Goal: Browse casually: Explore the website without a specific task or goal

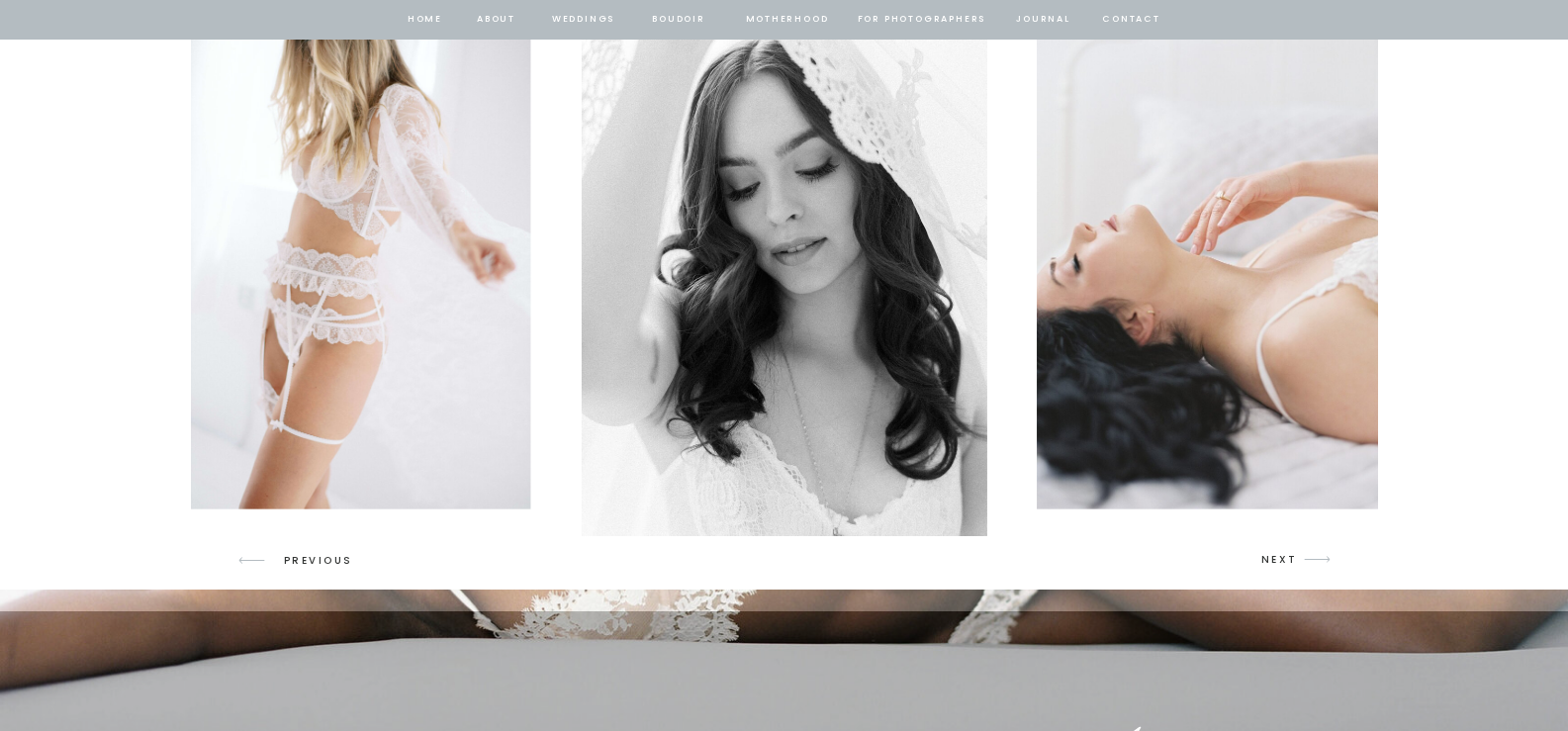
scroll to position [2968, 0]
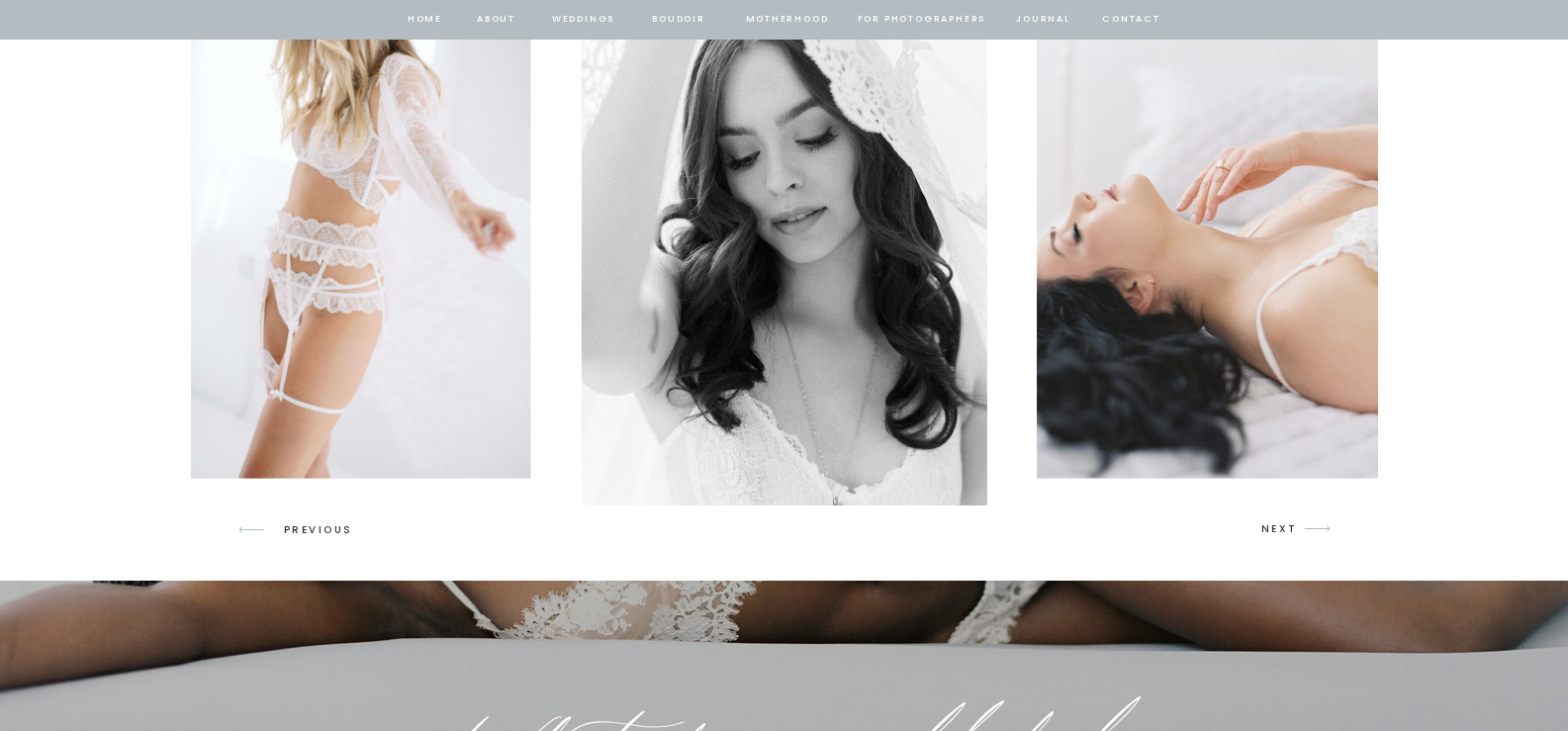
click at [1274, 523] on p "NEXT" at bounding box center [1280, 529] width 38 height 18
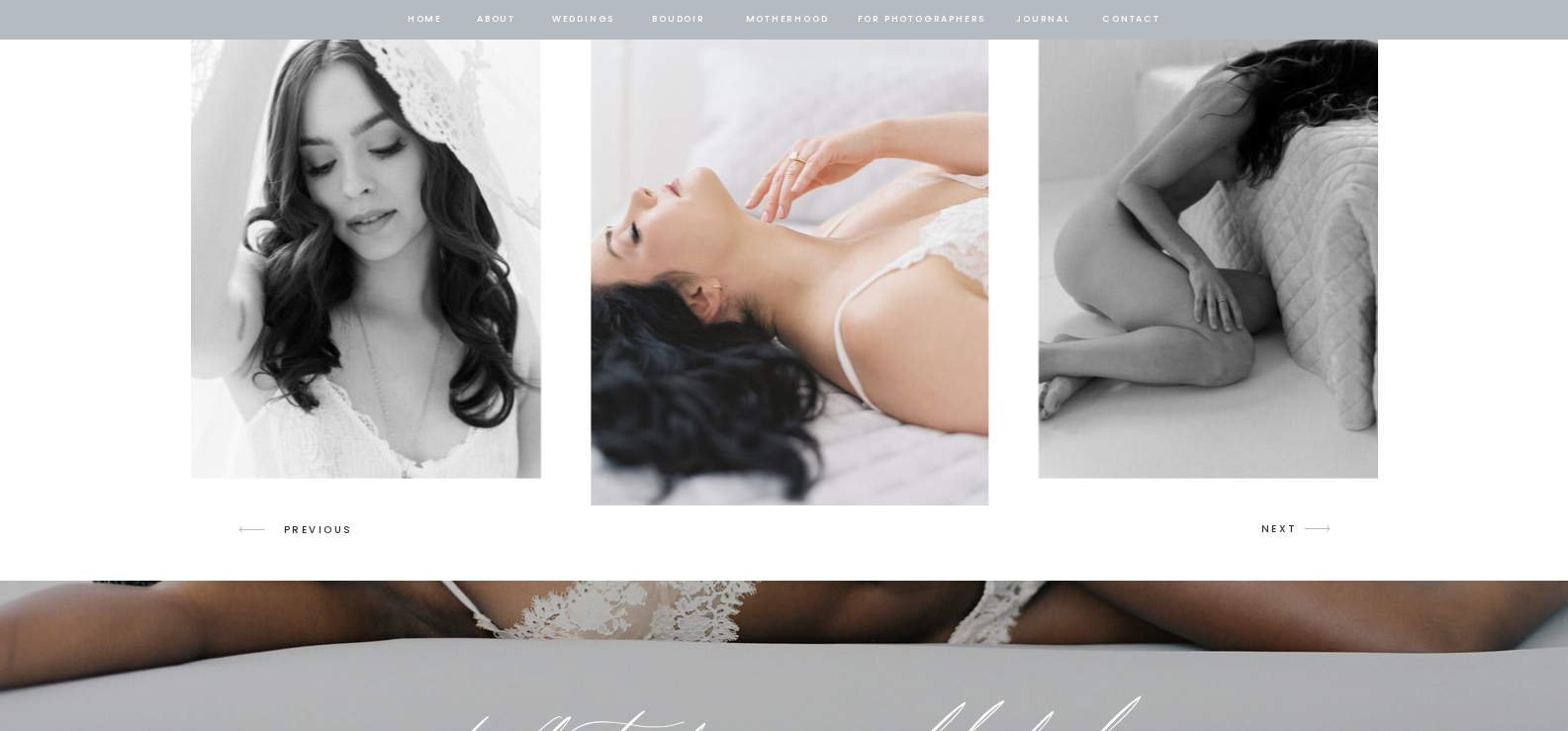
click at [1274, 523] on p "NEXT" at bounding box center [1280, 529] width 38 height 18
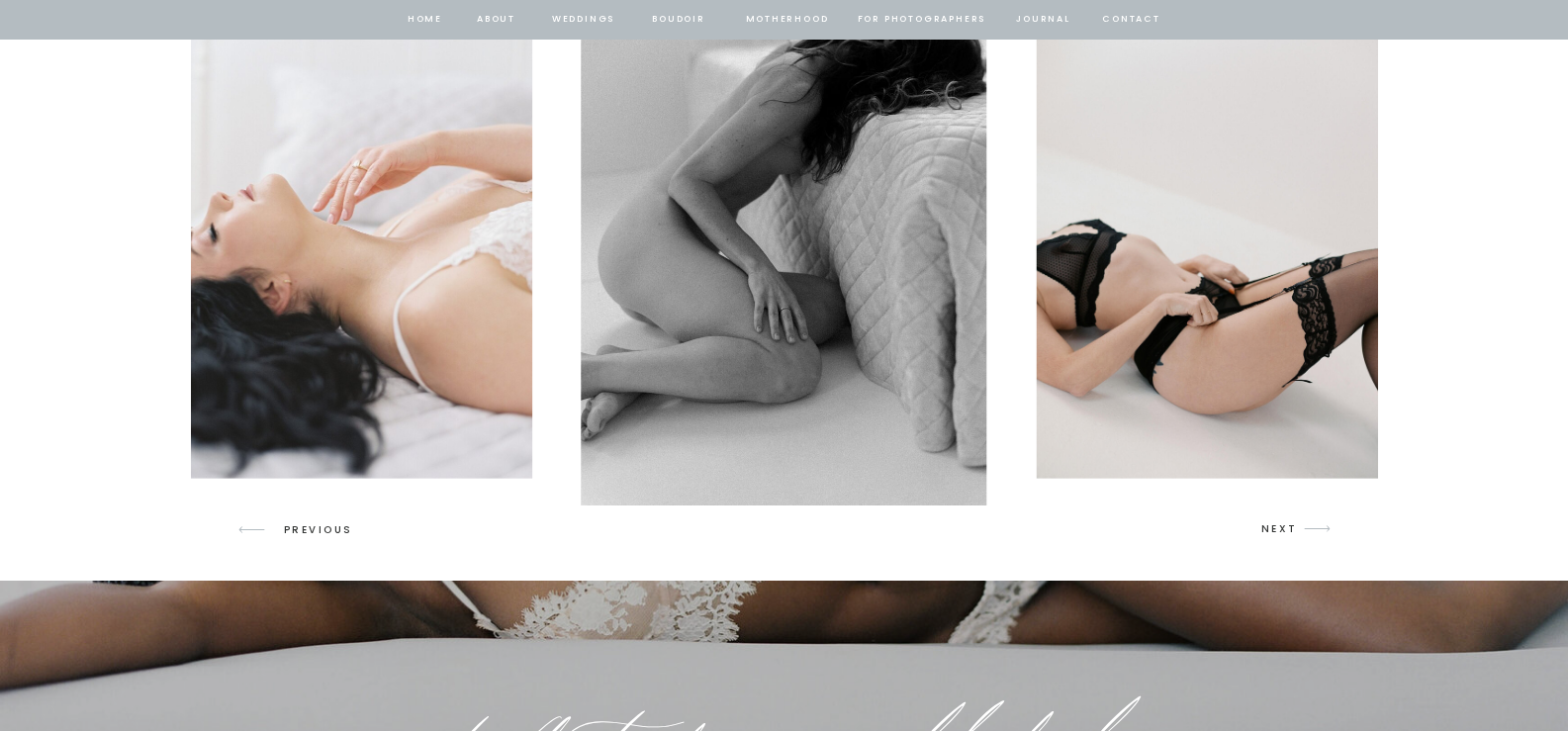
click at [1274, 523] on p "NEXT" at bounding box center [1280, 529] width 38 height 18
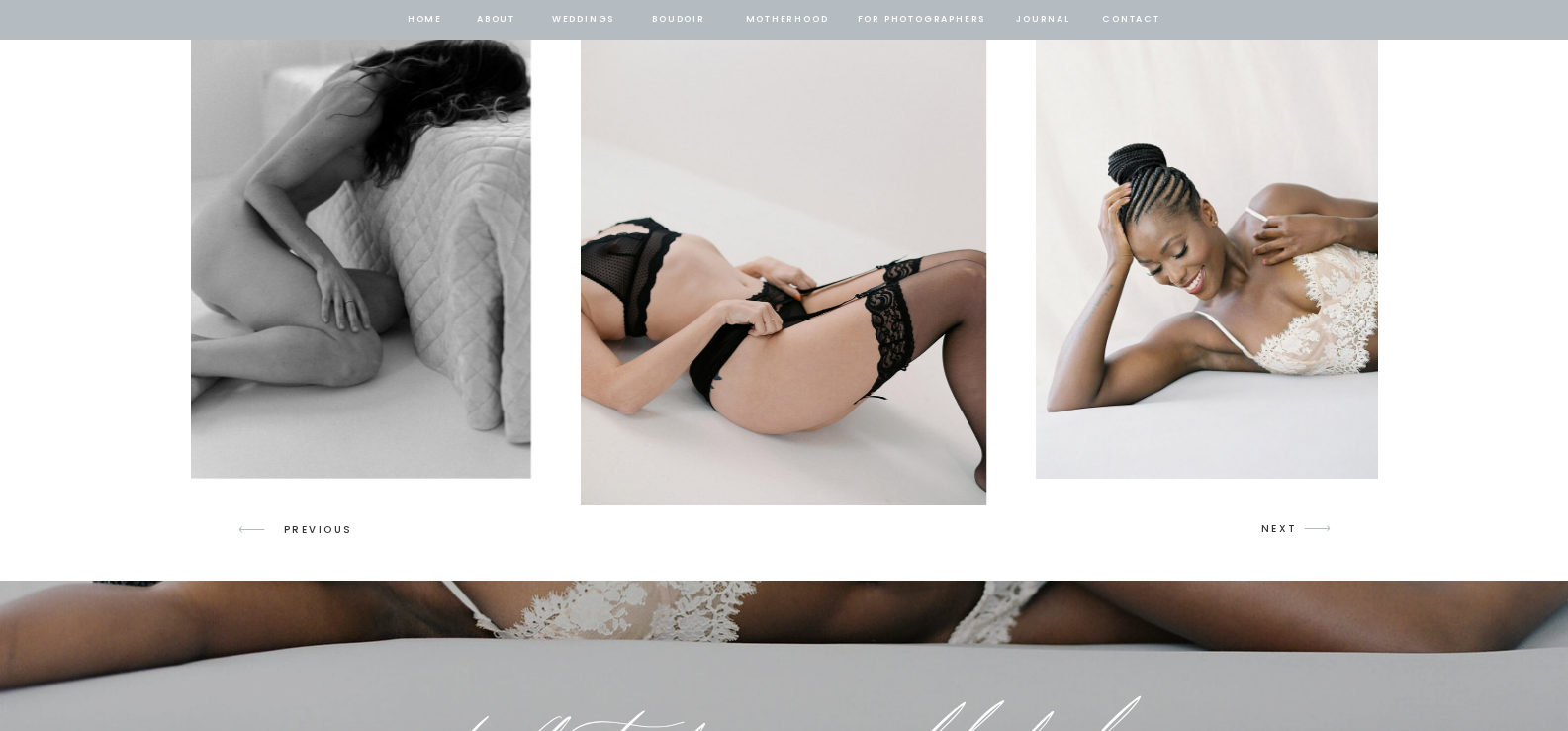
click at [1274, 523] on p "NEXT" at bounding box center [1280, 529] width 38 height 18
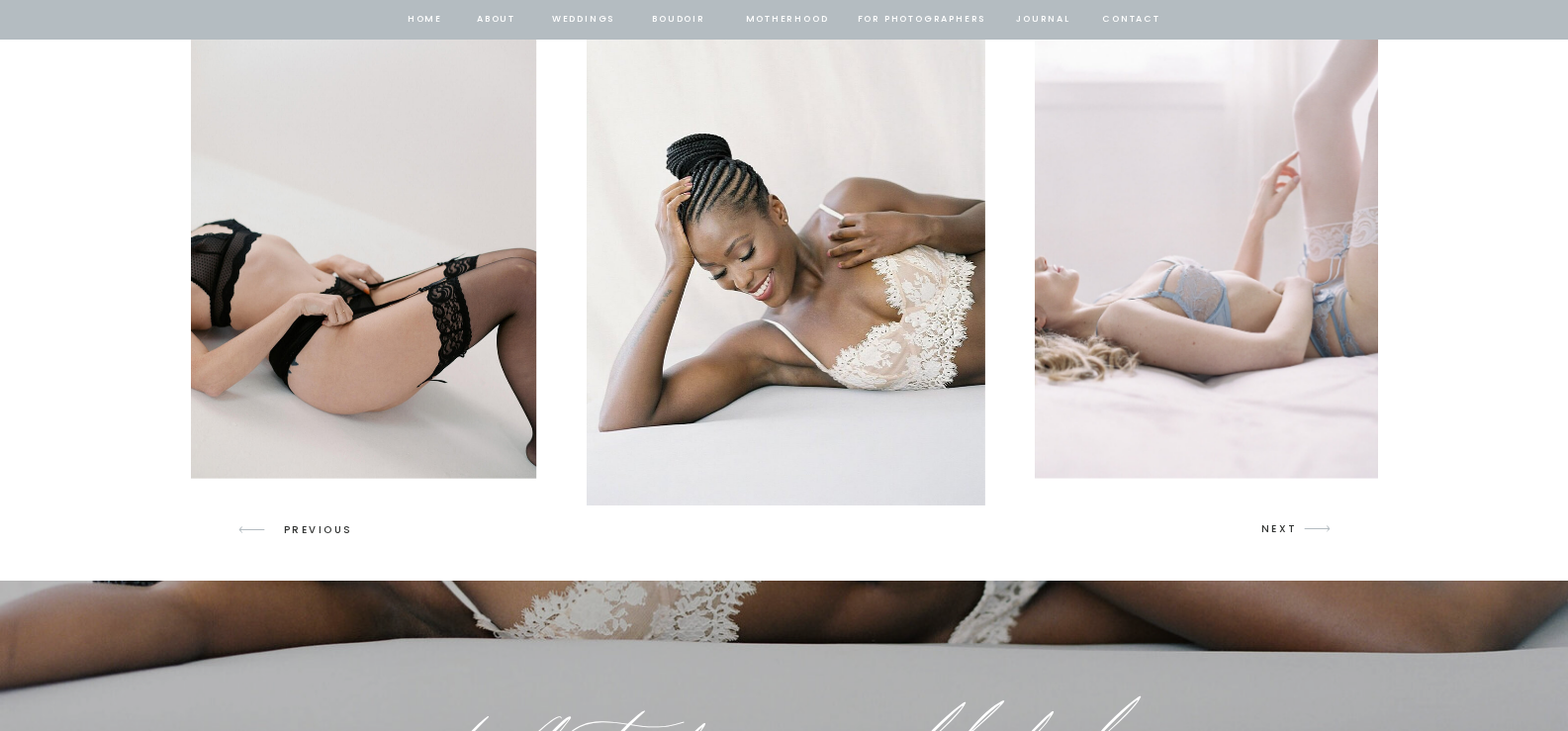
click at [1274, 523] on p "NEXT" at bounding box center [1280, 529] width 38 height 18
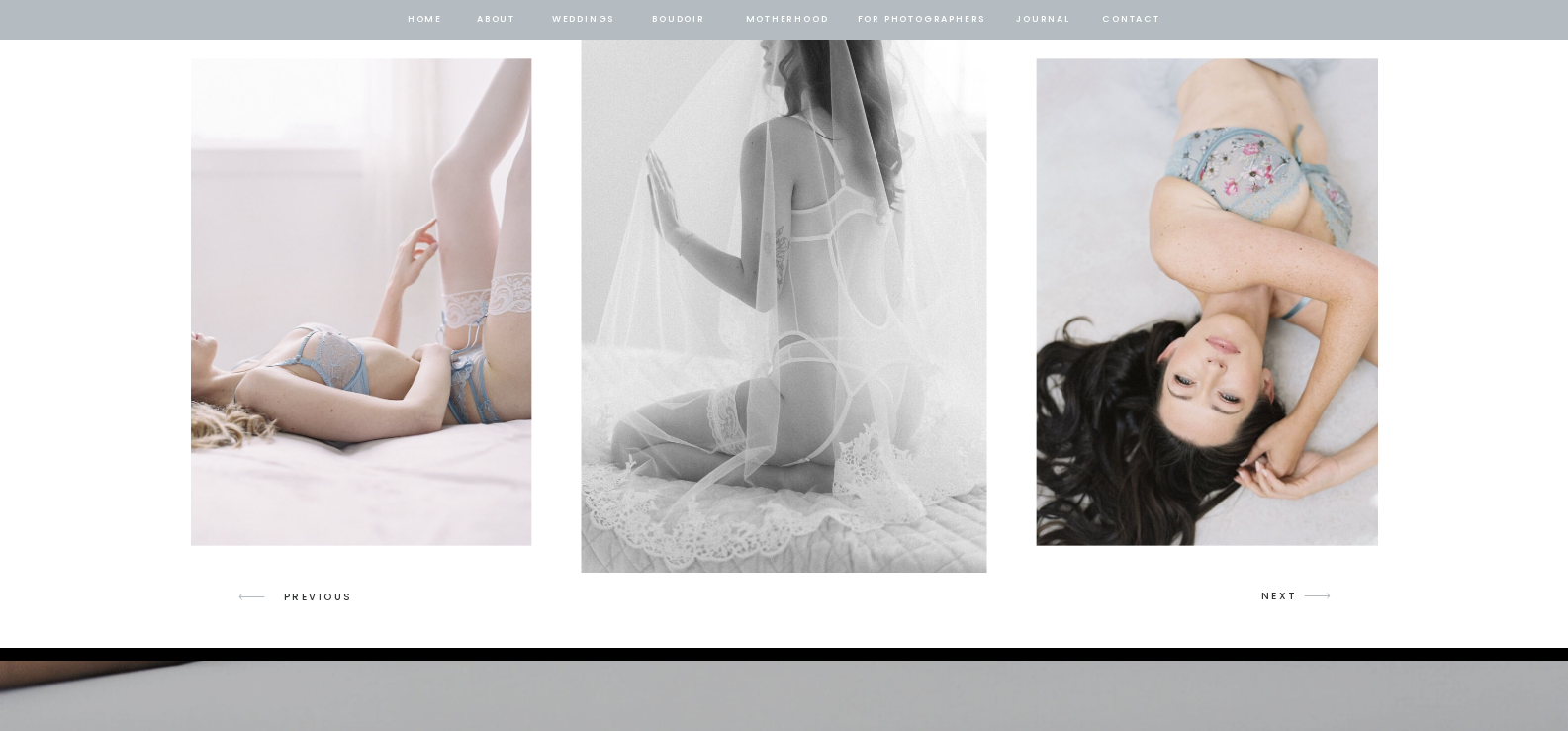
scroll to position [2868, 0]
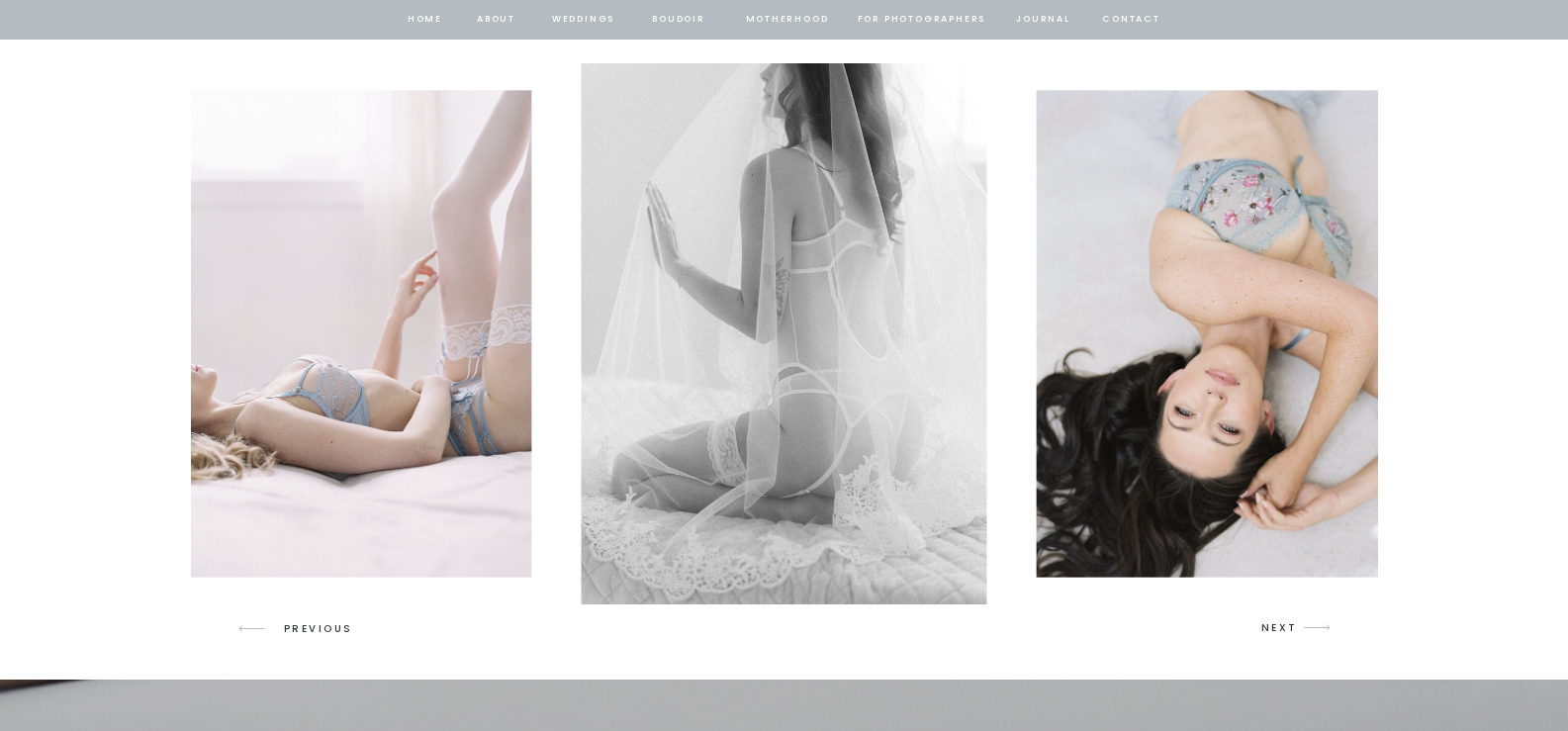
click at [1275, 625] on p "NEXT" at bounding box center [1280, 629] width 38 height 18
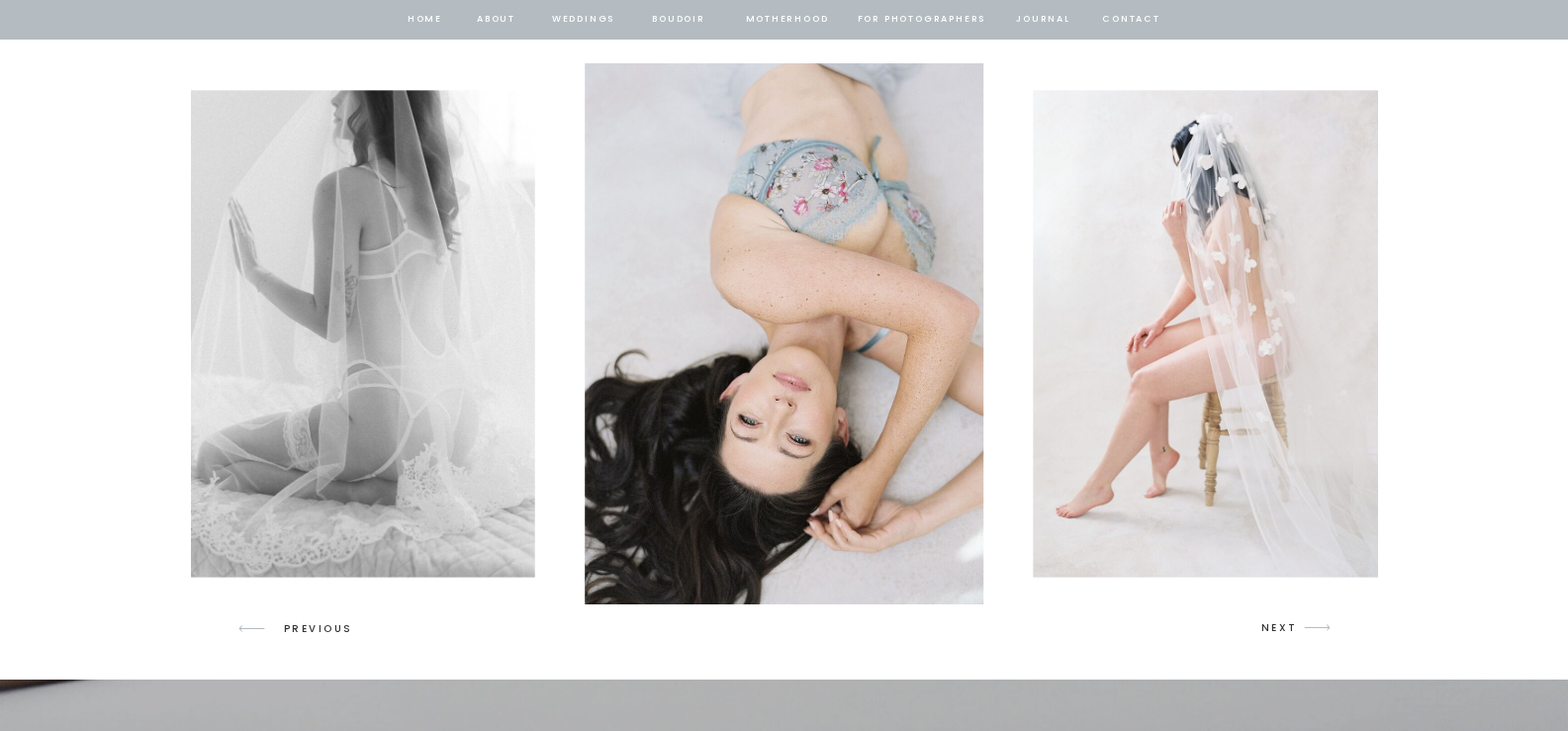
click at [1275, 625] on p "NEXT" at bounding box center [1280, 629] width 38 height 18
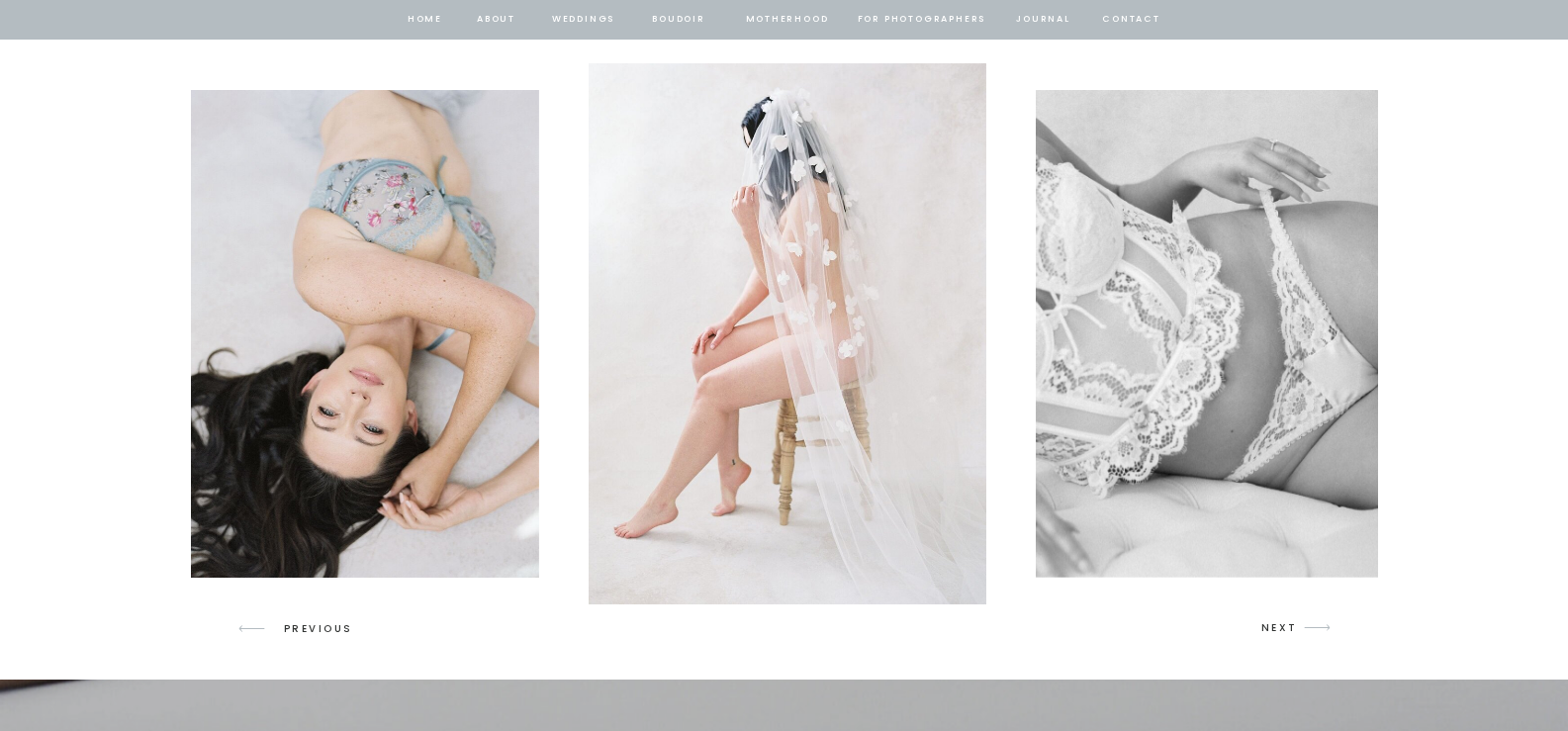
click at [1275, 625] on p "NEXT" at bounding box center [1280, 629] width 38 height 18
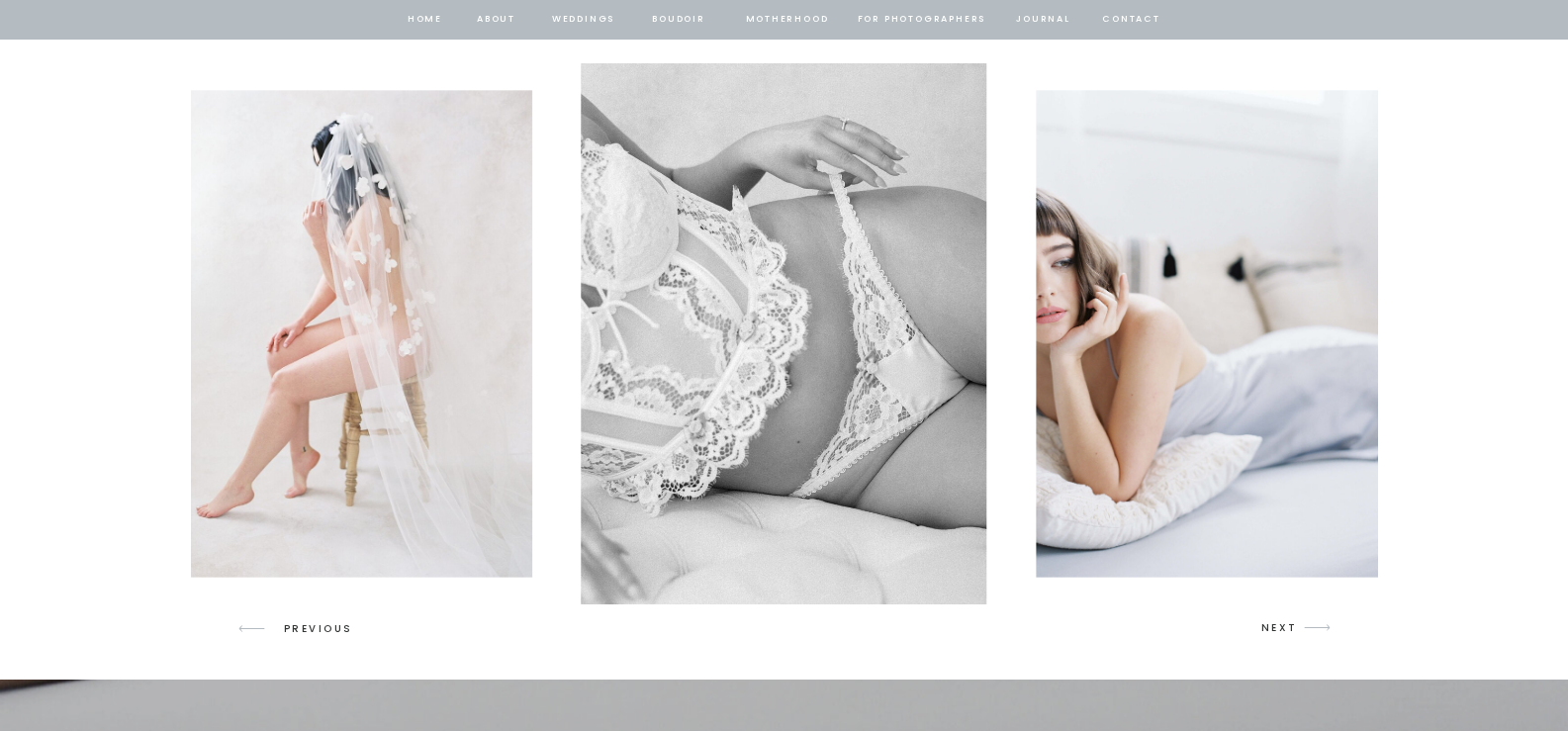
click at [1275, 623] on p "NEXT" at bounding box center [1280, 629] width 38 height 18
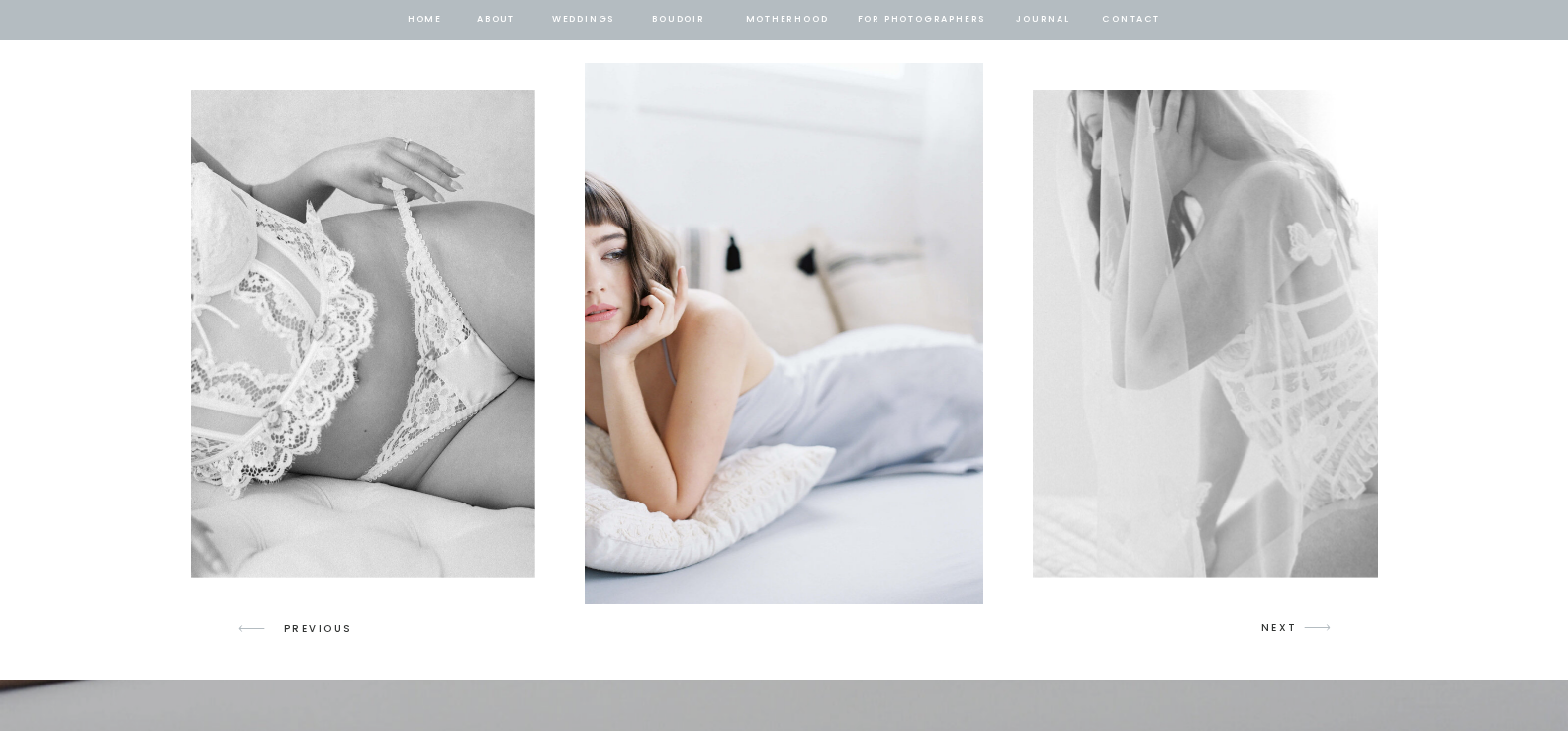
click at [1275, 623] on p "NEXT" at bounding box center [1280, 629] width 38 height 18
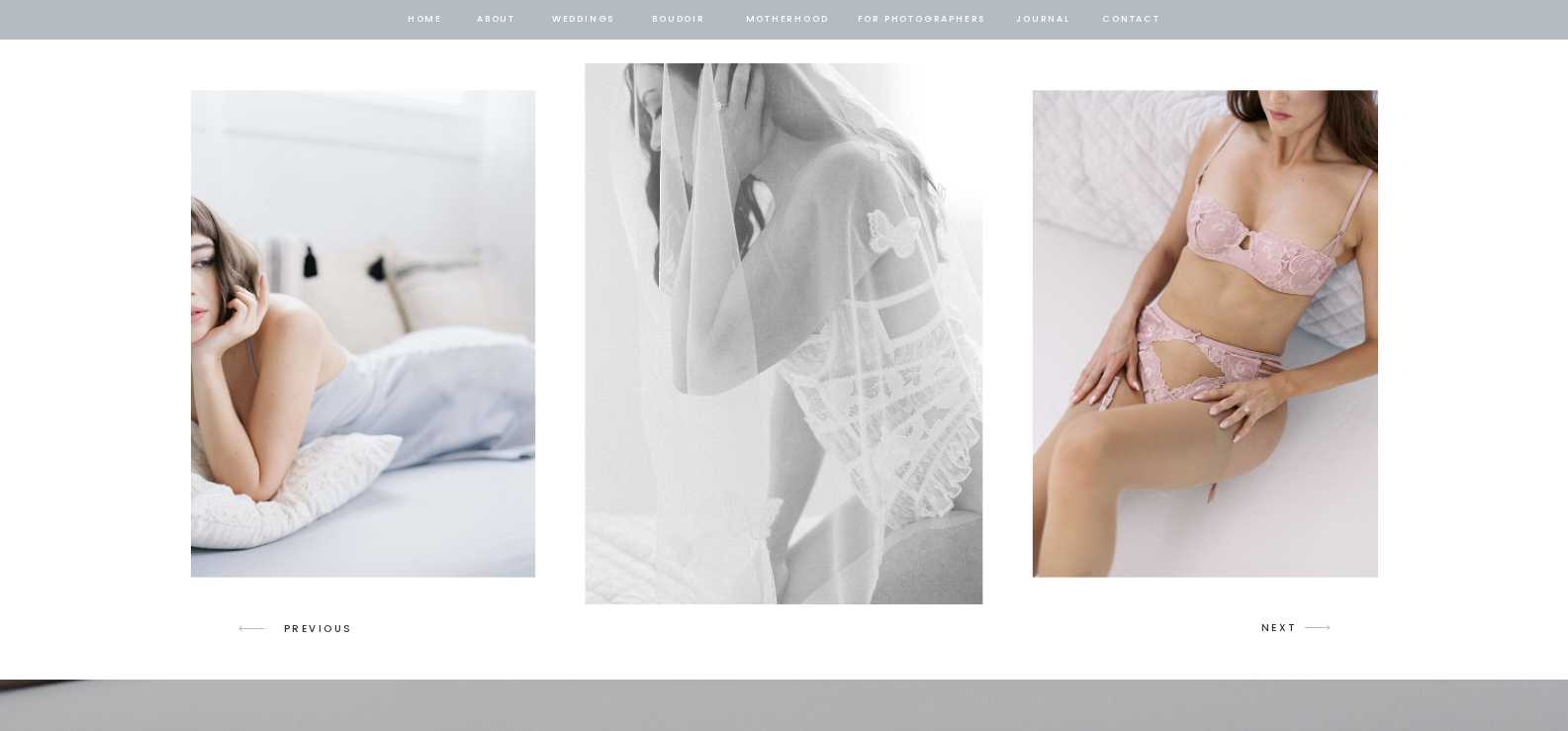
click at [1275, 623] on p "NEXT" at bounding box center [1280, 629] width 38 height 18
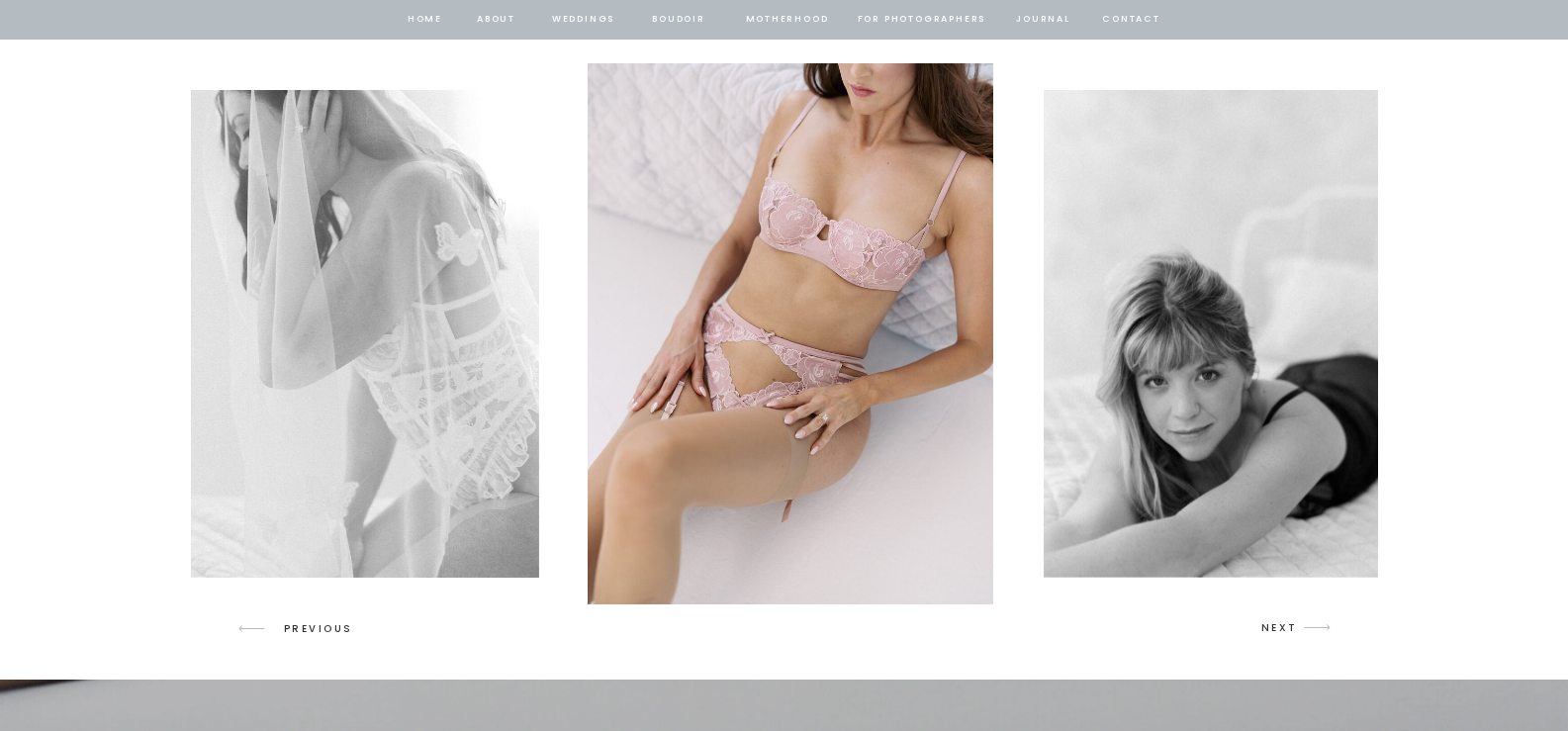
click at [1276, 621] on p "NEXT" at bounding box center [1280, 629] width 38 height 18
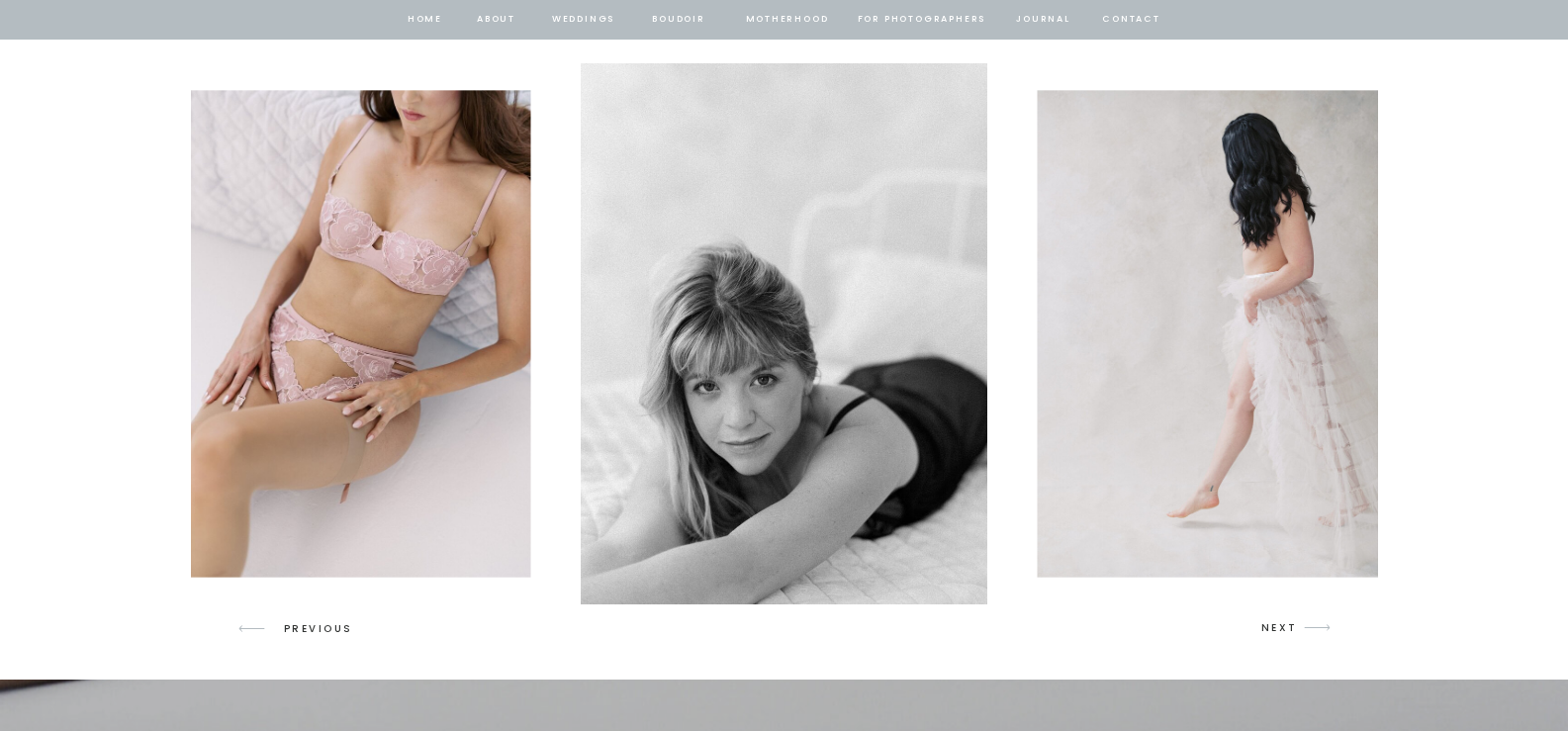
click at [1280, 627] on p "NEXT" at bounding box center [1280, 629] width 38 height 18
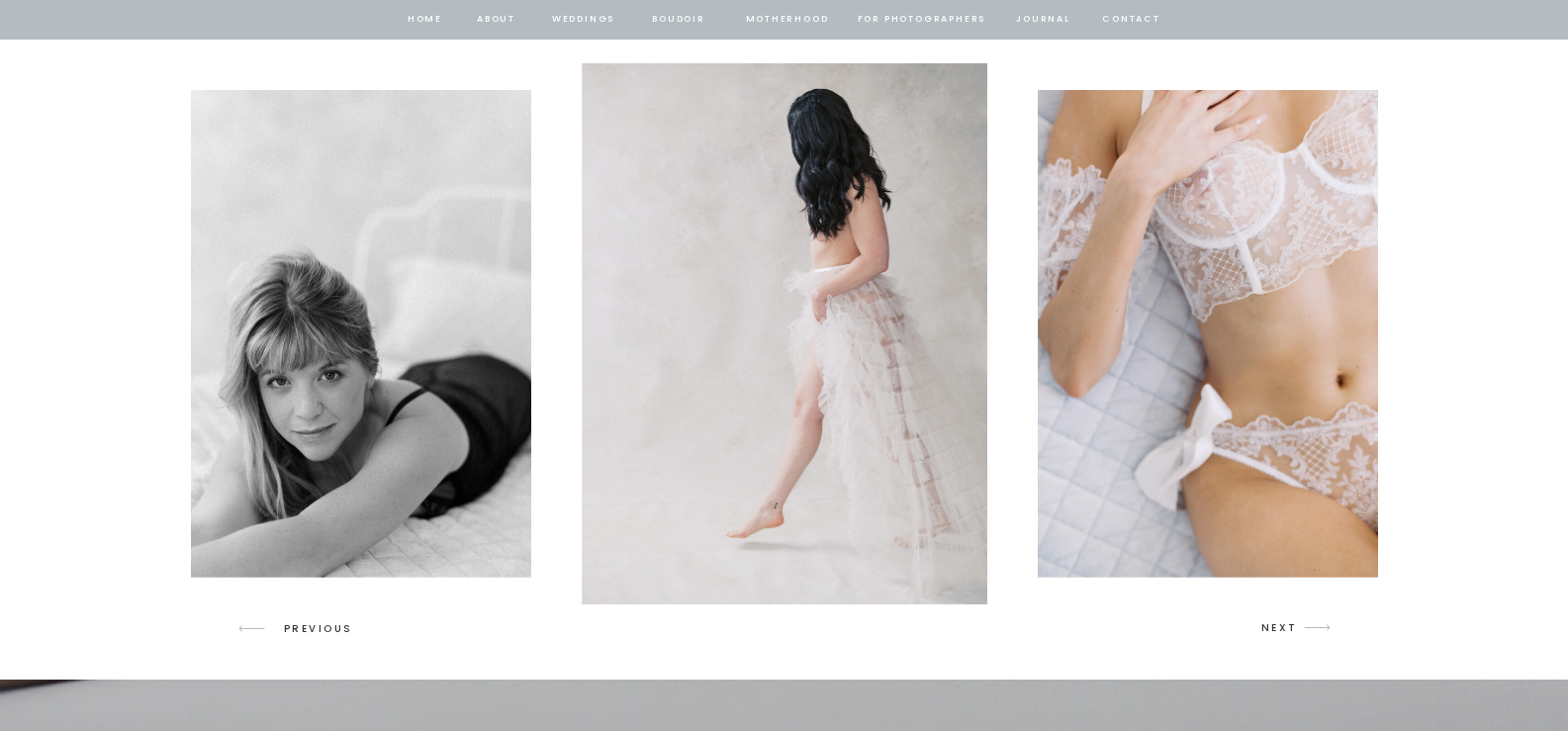
click at [1280, 627] on p "NEXT" at bounding box center [1280, 629] width 38 height 18
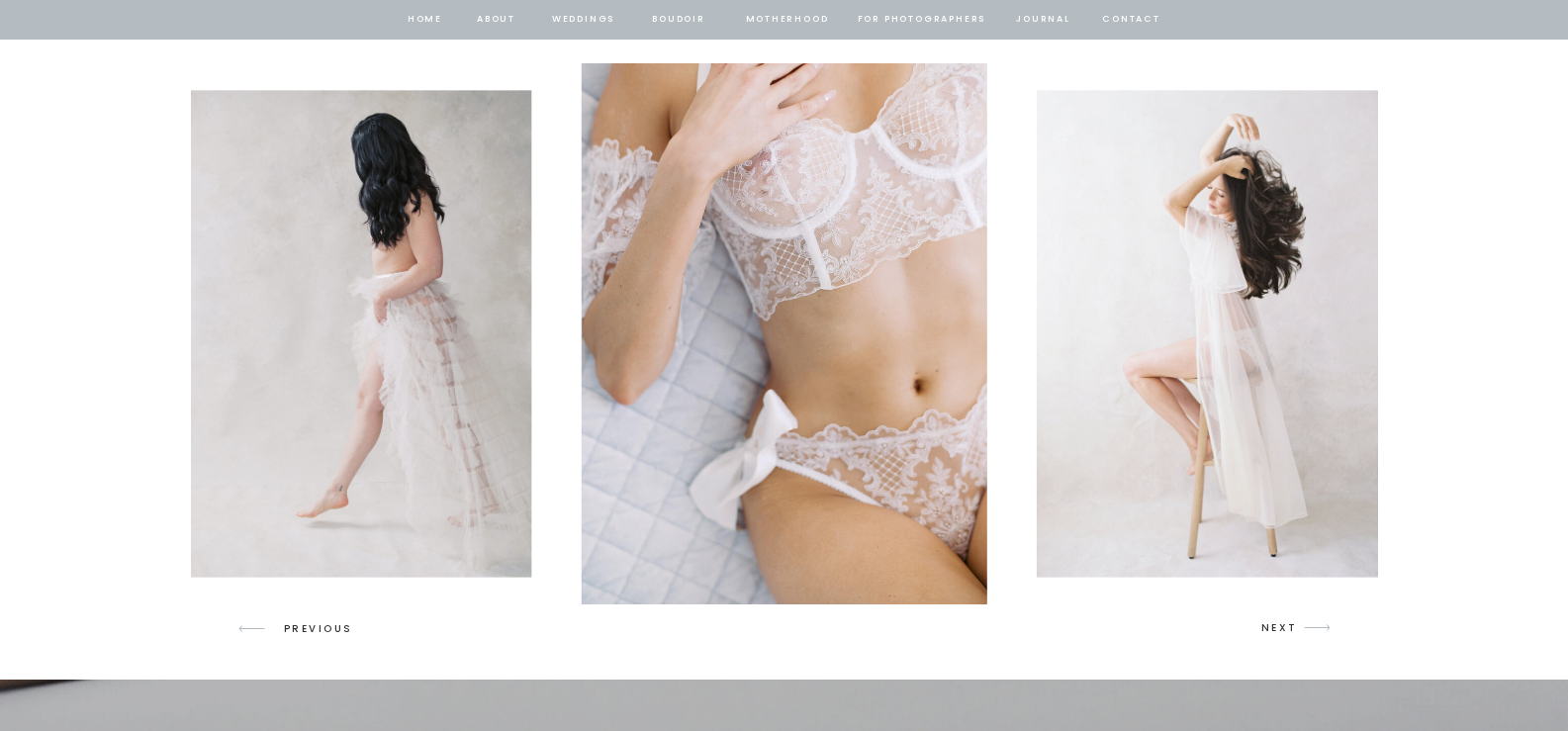
click at [1280, 627] on p "NEXT" at bounding box center [1280, 629] width 38 height 18
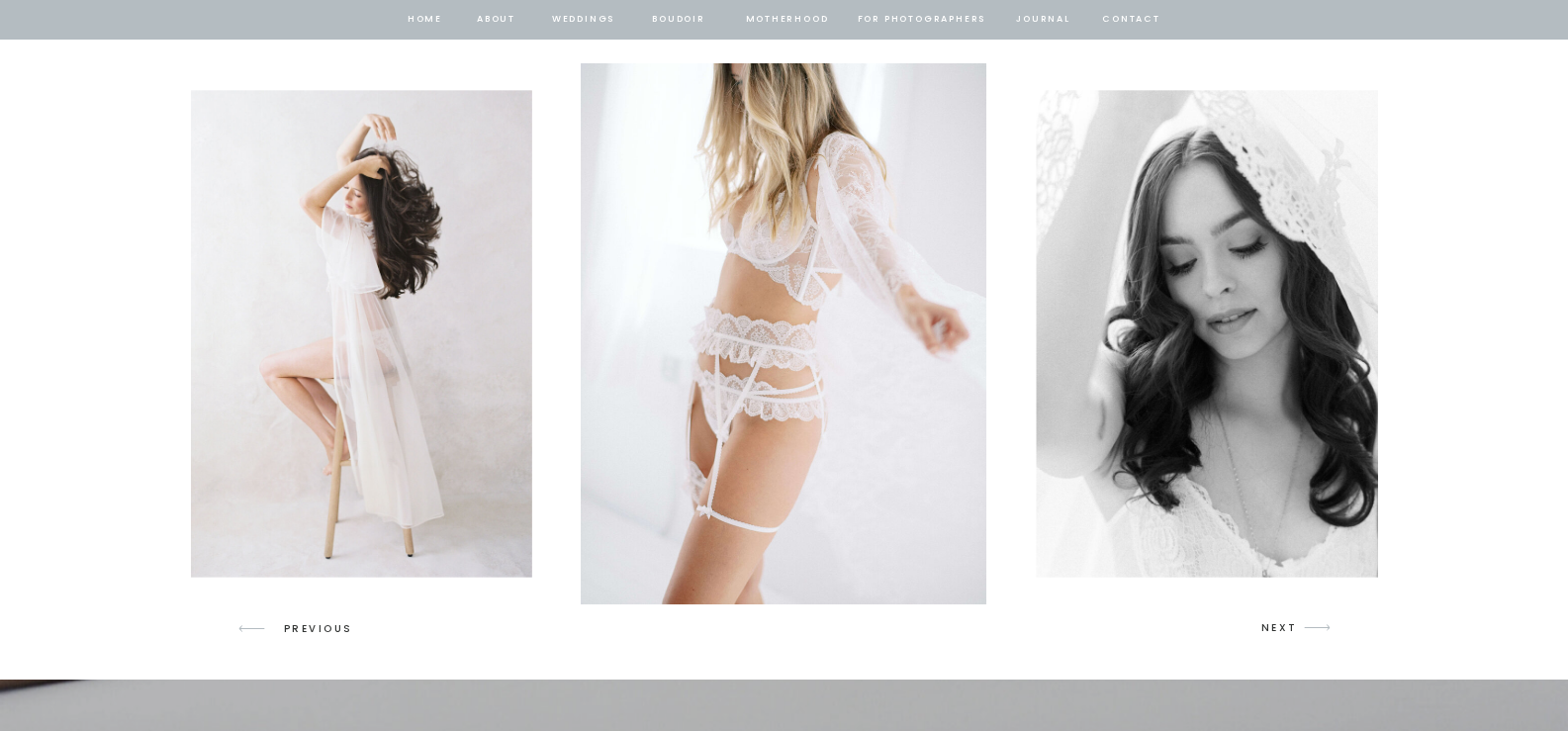
click at [1283, 630] on p "NEXT" at bounding box center [1280, 629] width 38 height 18
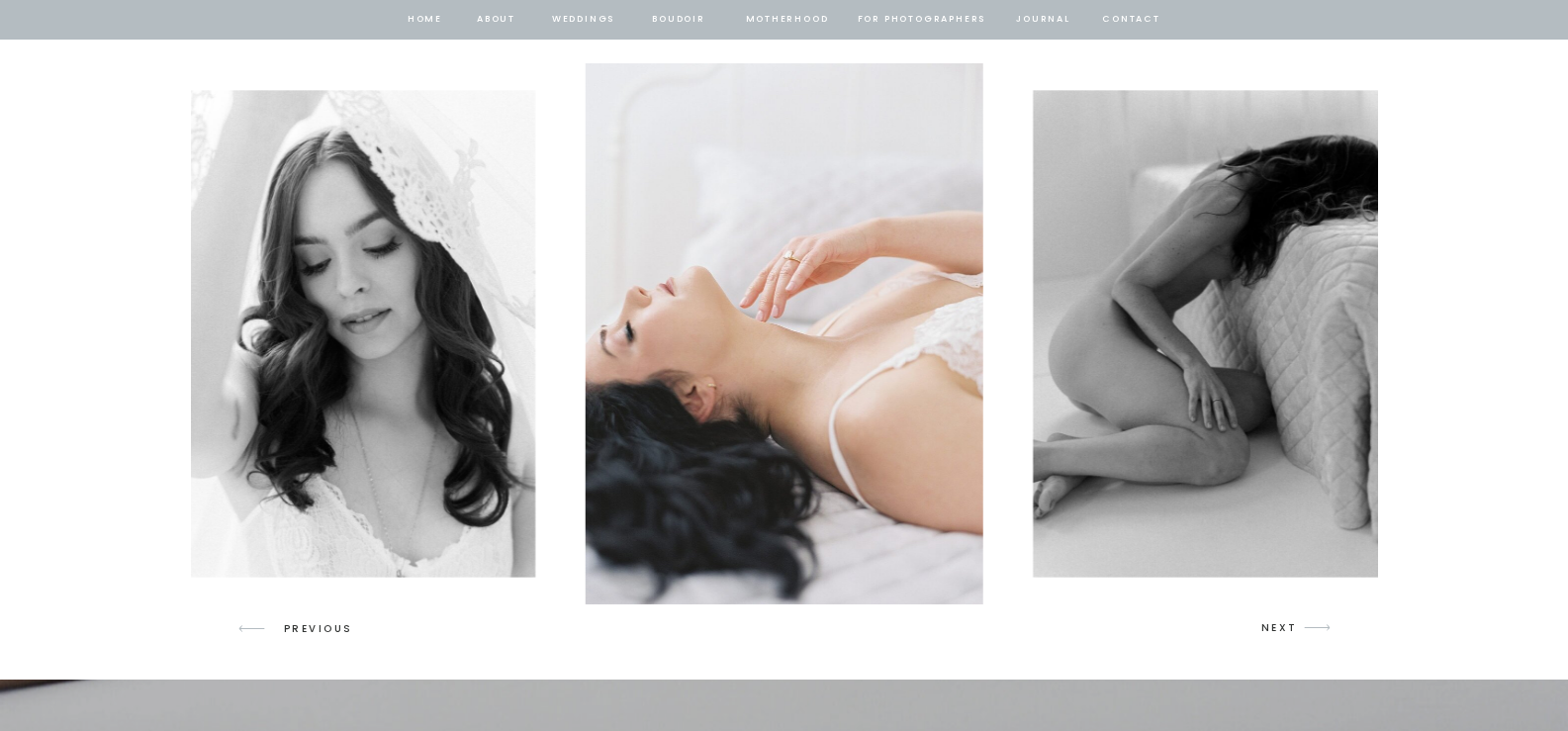
click at [1284, 630] on p "NEXT" at bounding box center [1280, 629] width 38 height 18
